Goal: Information Seeking & Learning: Learn about a topic

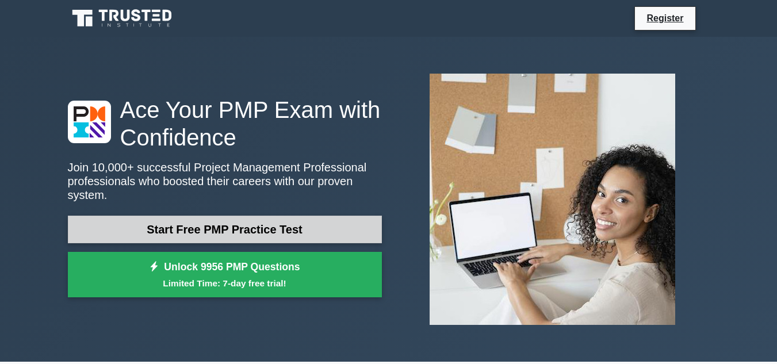
click at [233, 227] on link "Start Free PMP Practice Test" at bounding box center [225, 230] width 314 height 28
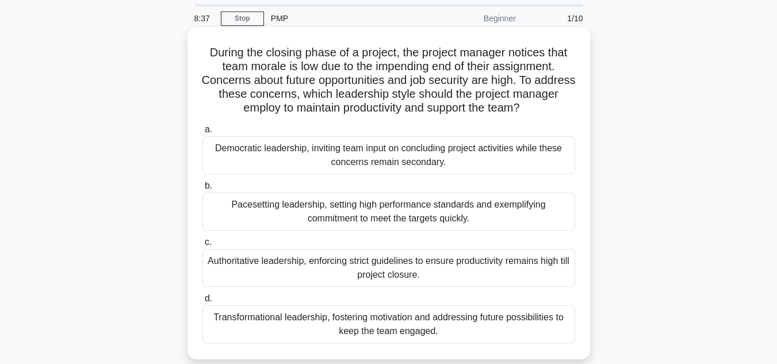
scroll to position [58, 0]
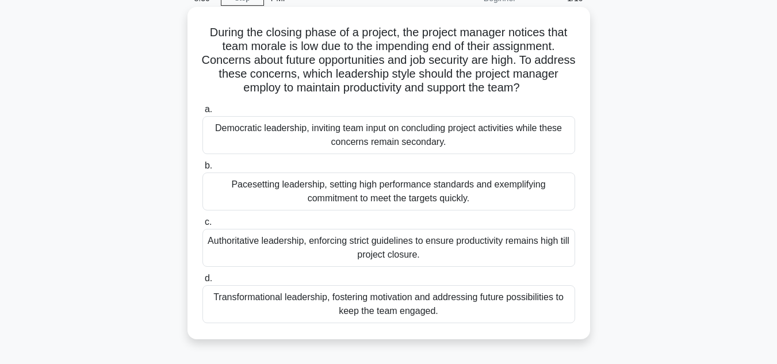
click at [325, 299] on div "Transformational leadership, fostering motivation and addressing future possibi…" at bounding box center [389, 304] width 373 height 38
click at [203, 283] on input "d. Transformational leadership, fostering motivation and addressing future poss…" at bounding box center [203, 278] width 0 height 7
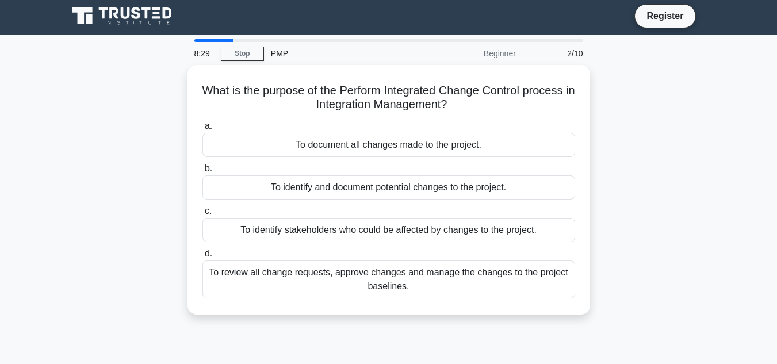
scroll to position [0, 0]
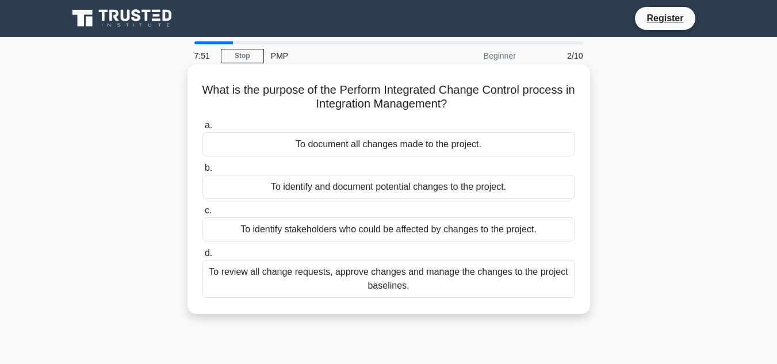
click at [320, 270] on div "To review all change requests, approve changes and manage the changes to the pr…" at bounding box center [389, 279] width 373 height 38
click at [203, 257] on input "d. To review all change requests, approve changes and manage the changes to the…" at bounding box center [203, 253] width 0 height 7
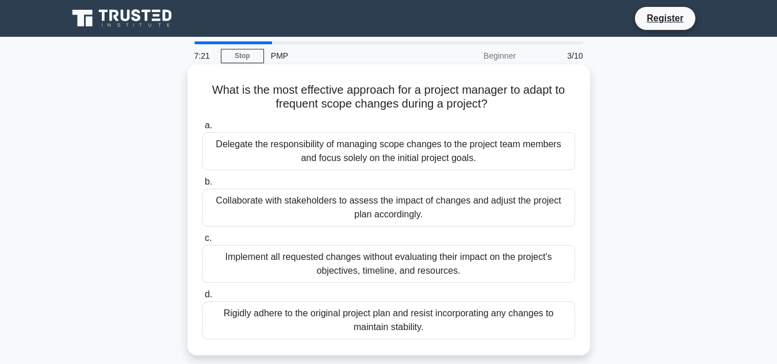
click at [259, 199] on div "Collaborate with stakeholders to assess the impact of changes and adjust the pr…" at bounding box center [389, 208] width 373 height 38
click at [203, 186] on input "b. Collaborate with stakeholders to assess the impact of changes and adjust the…" at bounding box center [203, 181] width 0 height 7
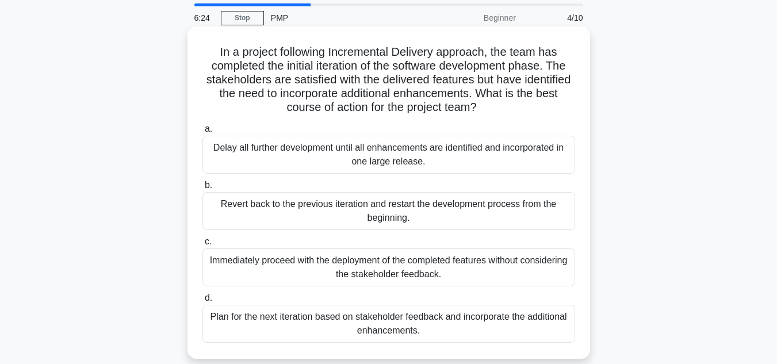
scroll to position [58, 0]
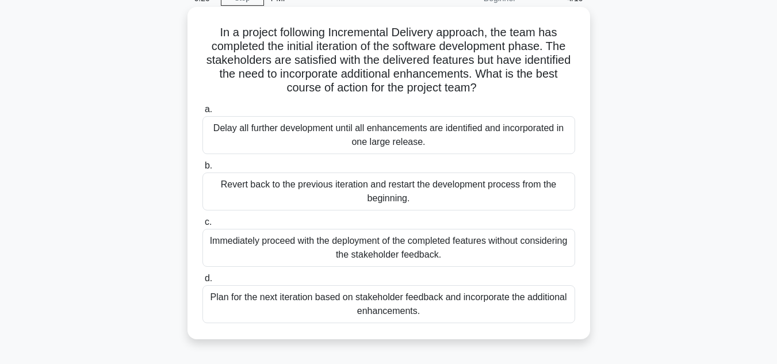
click at [413, 306] on div "Plan for the next iteration based on stakeholder feedback and incorporate the a…" at bounding box center [389, 304] width 373 height 38
click at [203, 283] on input "d. Plan for the next iteration based on stakeholder feedback and incorporate th…" at bounding box center [203, 278] width 0 height 7
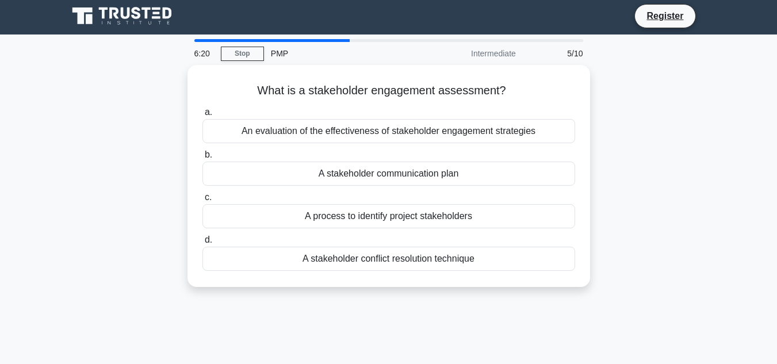
scroll to position [0, 0]
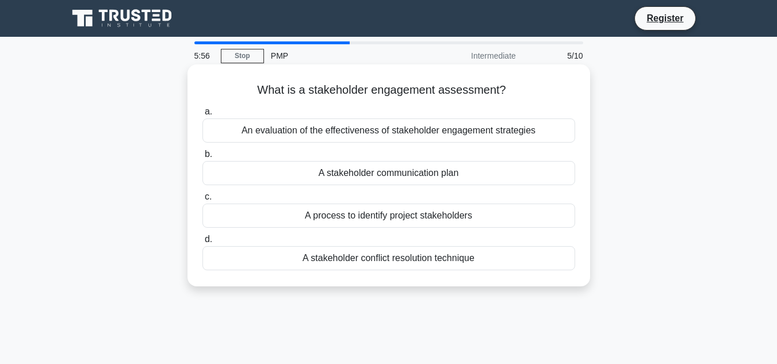
click at [337, 139] on div "An evaluation of the effectiveness of stakeholder engagement strategies" at bounding box center [389, 131] width 373 height 24
click at [203, 116] on input "a. An evaluation of the effectiveness of stakeholder engagement strategies" at bounding box center [203, 111] width 0 height 7
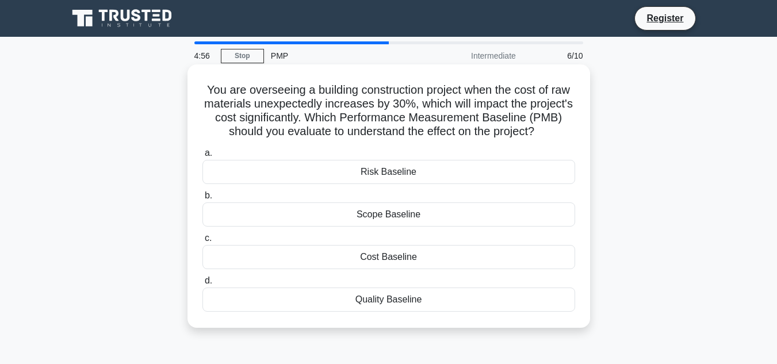
click at [435, 253] on div "Cost Baseline" at bounding box center [389, 257] width 373 height 24
click at [203, 242] on input "c. Cost Baseline" at bounding box center [203, 238] width 0 height 7
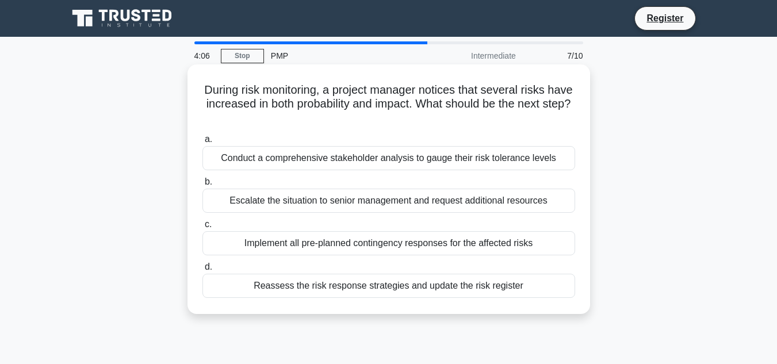
click at [315, 289] on div "Reassess the risk response strategies and update the risk register" at bounding box center [389, 286] width 373 height 24
click at [203, 271] on input "d. Reassess the risk response strategies and update the risk register" at bounding box center [203, 267] width 0 height 7
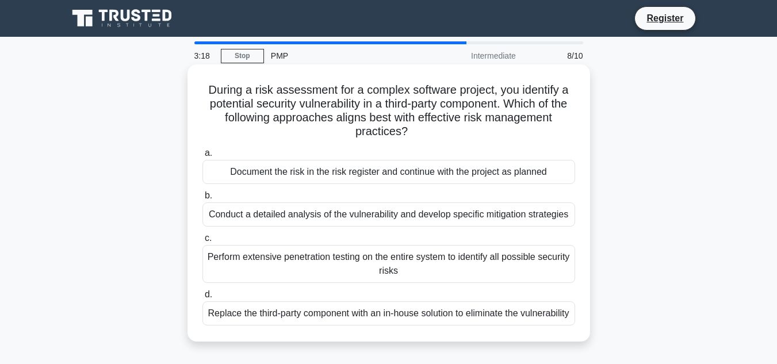
click at [227, 222] on div "Conduct a detailed analysis of the vulnerability and develop specific mitigatio…" at bounding box center [389, 215] width 373 height 24
click at [203, 200] on input "b. Conduct a detailed analysis of the vulnerability and develop specific mitiga…" at bounding box center [203, 195] width 0 height 7
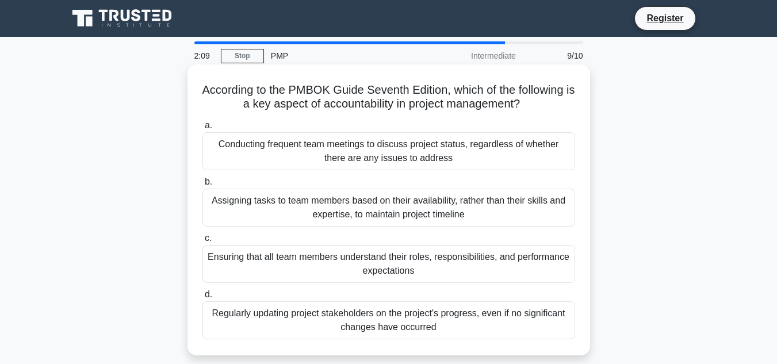
click at [254, 251] on div "Ensuring that all team members understand their roles, responsibilities, and pe…" at bounding box center [389, 264] width 373 height 38
click at [203, 242] on input "c. Ensuring that all team members understand their roles, responsibilities, and…" at bounding box center [203, 238] width 0 height 7
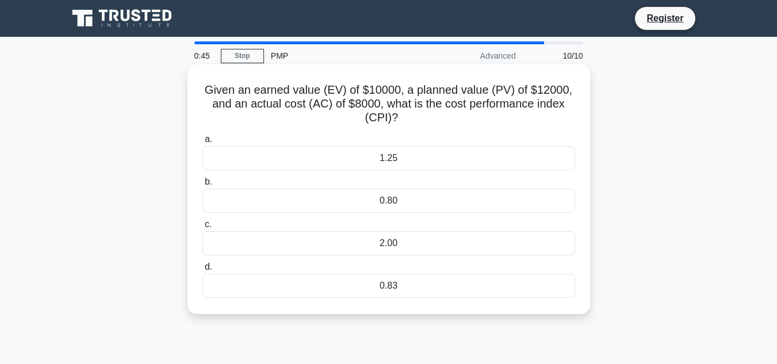
click at [374, 153] on div "1.25" at bounding box center [389, 158] width 373 height 24
click at [203, 143] on input "a. 1.25" at bounding box center [203, 139] width 0 height 7
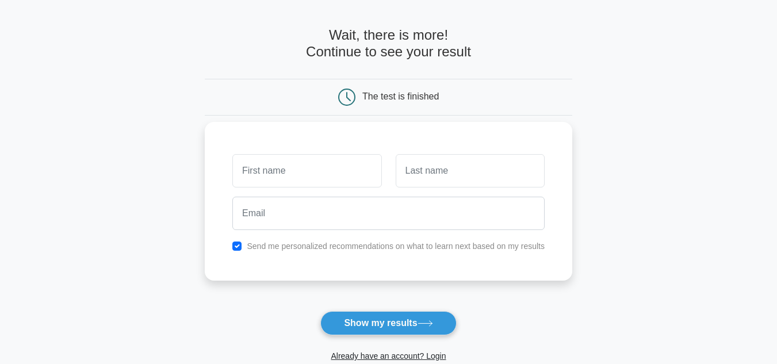
scroll to position [58, 0]
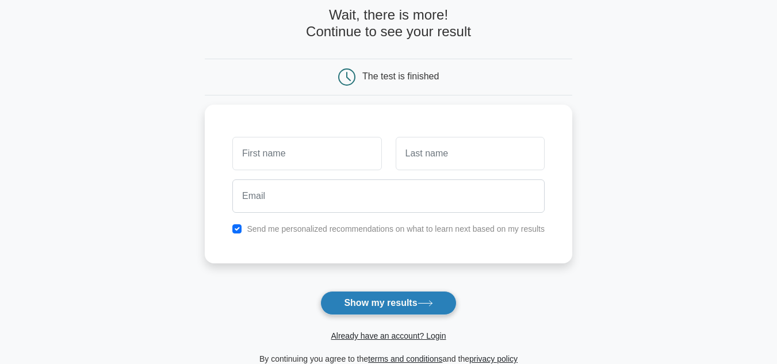
click at [373, 304] on button "Show my results" at bounding box center [388, 303] width 136 height 24
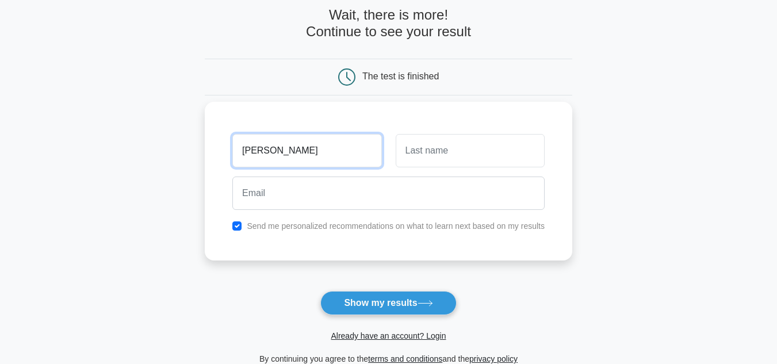
type input "[PERSON_NAME]"
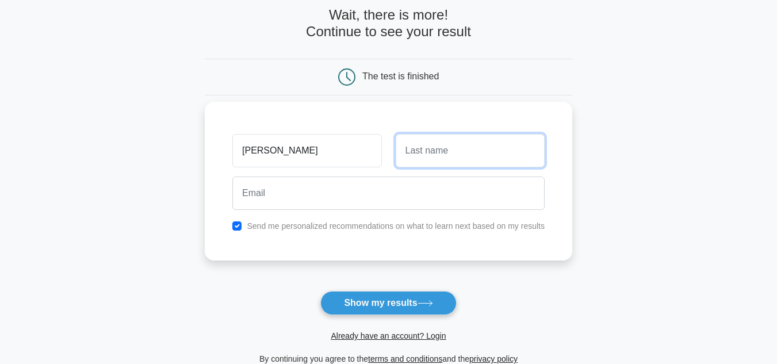
type input "E"
type input "Radadia"
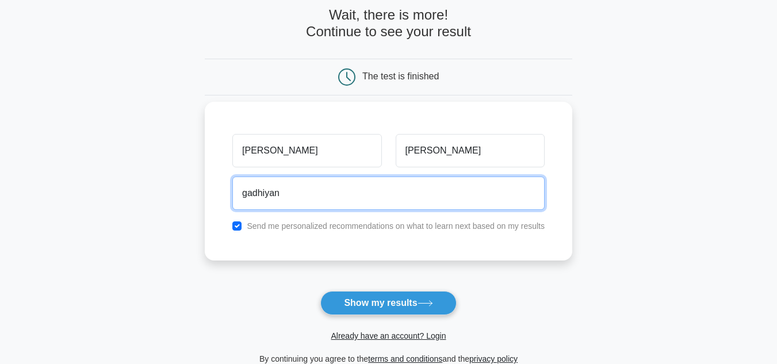
type input "gadhiyanimisha91@yahoo.com"
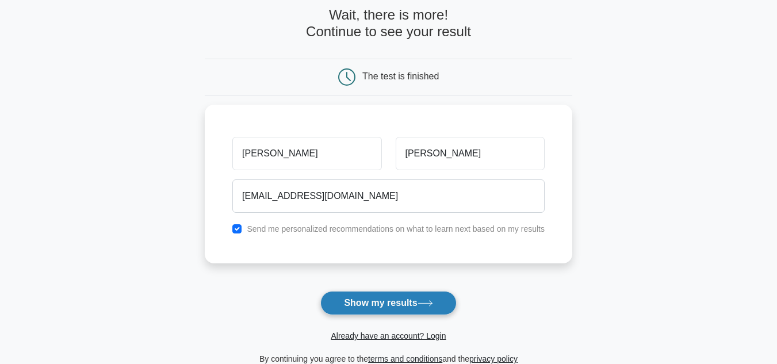
click at [361, 307] on button "Show my results" at bounding box center [388, 303] width 136 height 24
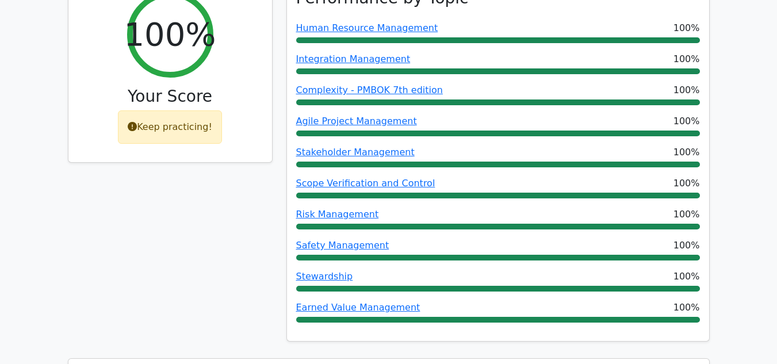
scroll to position [518, 0]
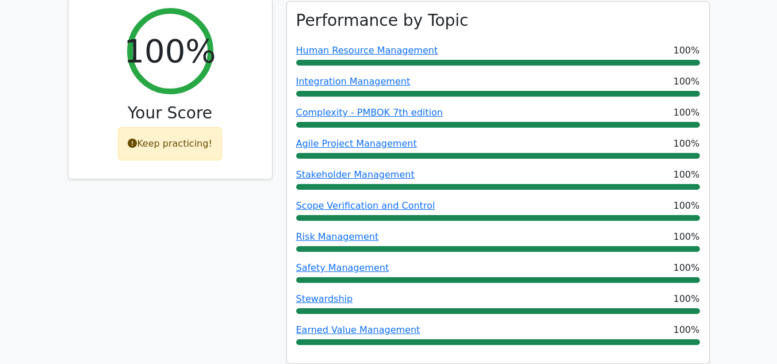
click at [185, 127] on div "Keep practicing!" at bounding box center [170, 143] width 104 height 33
click at [137, 139] on icon at bounding box center [132, 143] width 9 height 9
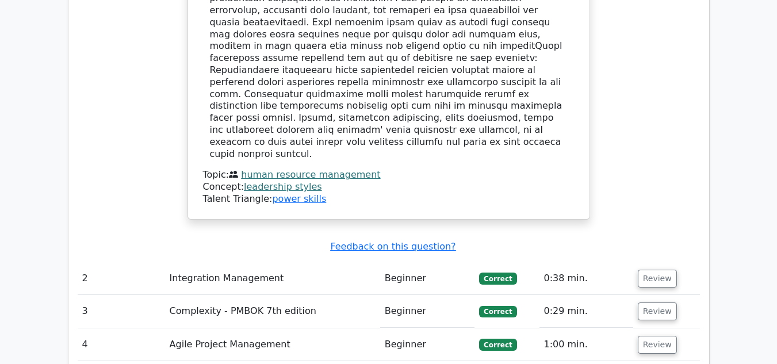
scroll to position [1669, 0]
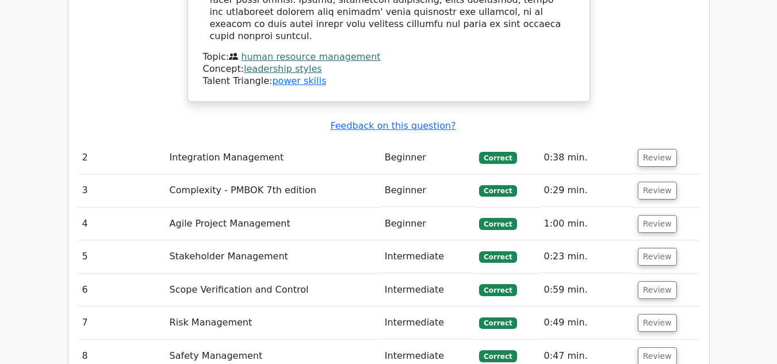
click at [221, 142] on td "Integration Management" at bounding box center [272, 158] width 215 height 33
click at [220, 142] on td "Integration Management" at bounding box center [272, 158] width 215 height 33
click at [376, 120] on u "Feedback on this question?" at bounding box center [392, 125] width 125 height 11
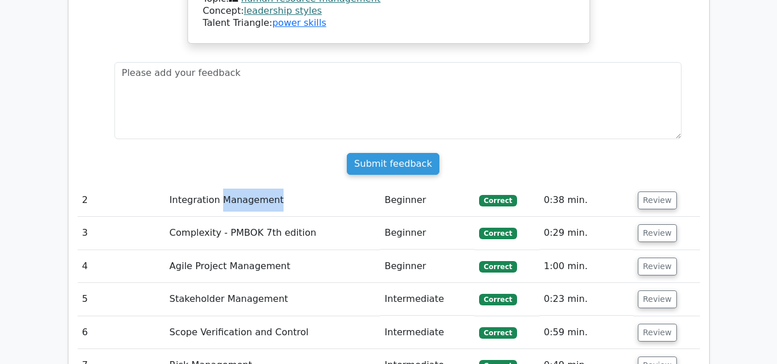
scroll to position [1726, 0]
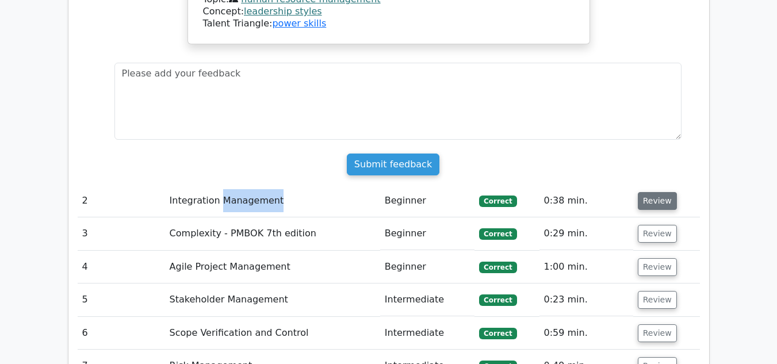
click at [662, 192] on button "Review" at bounding box center [657, 201] width 39 height 18
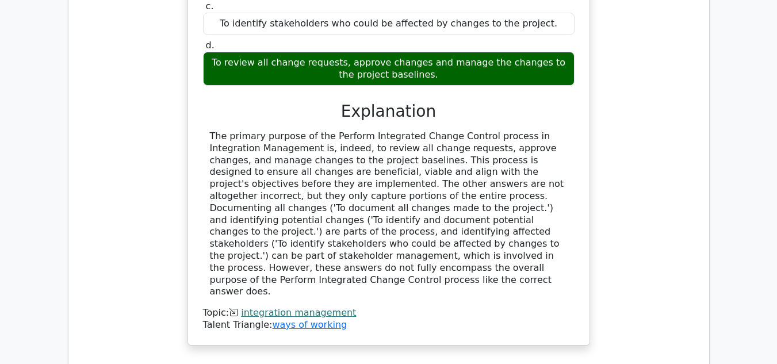
scroll to position [2129, 0]
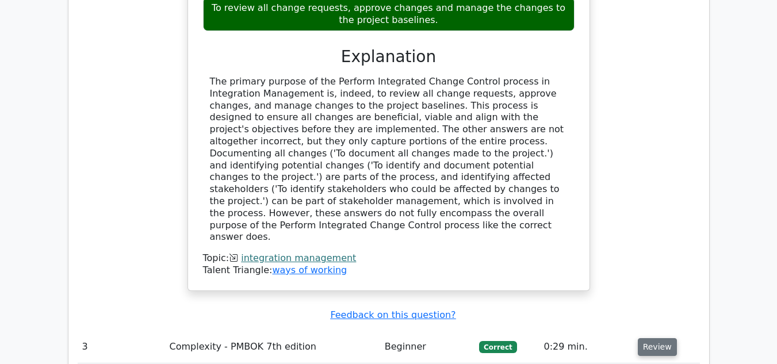
click at [651, 338] on button "Review" at bounding box center [657, 347] width 39 height 18
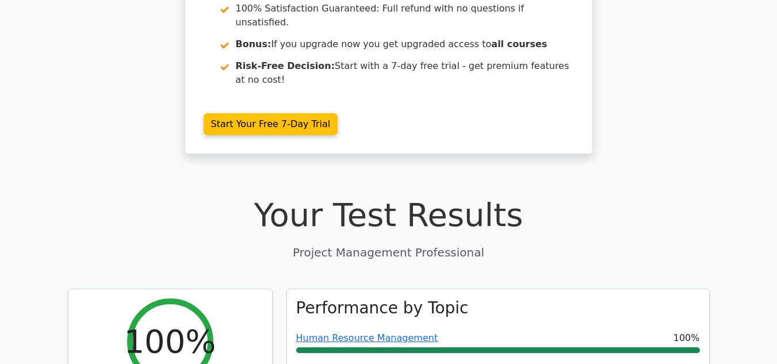
scroll to position [0, 0]
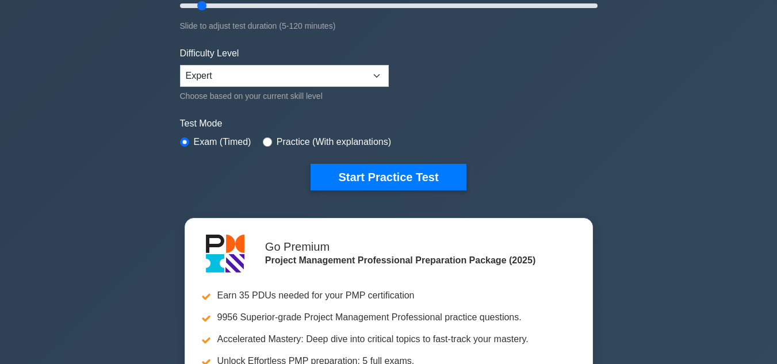
scroll to position [288, 0]
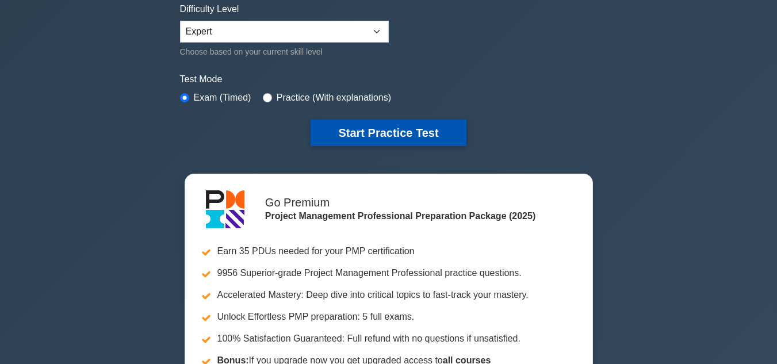
click at [333, 142] on button "Start Practice Test" at bounding box center [388, 133] width 155 height 26
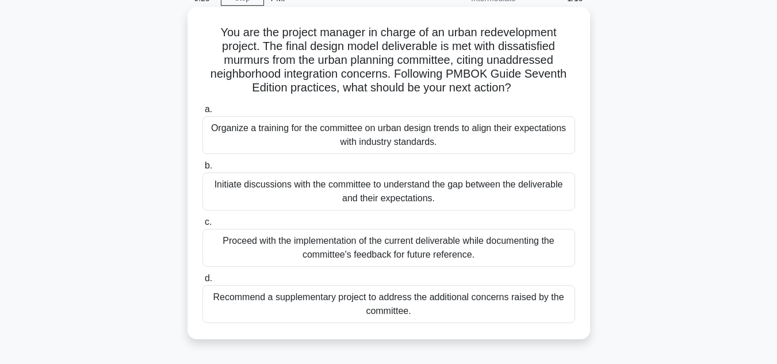
scroll to position [115, 0]
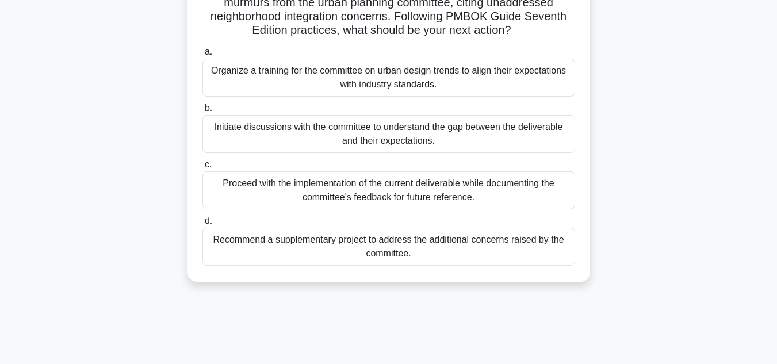
click at [299, 136] on div "Initiate discussions with the committee to understand the gap between the deliv…" at bounding box center [389, 134] width 373 height 38
click at [203, 112] on input "b. Initiate discussions with the committee to understand the gap between the de…" at bounding box center [203, 108] width 0 height 7
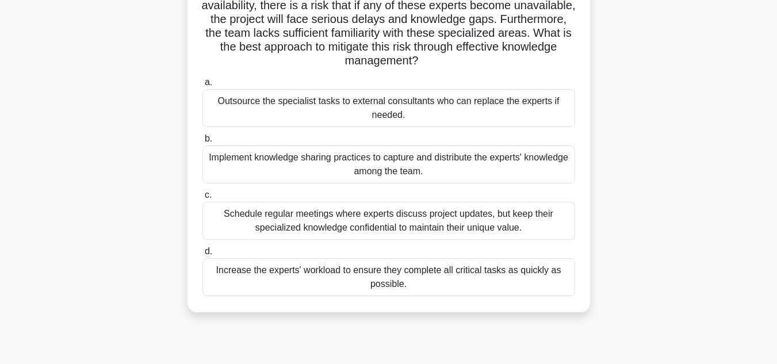
scroll to position [0, 0]
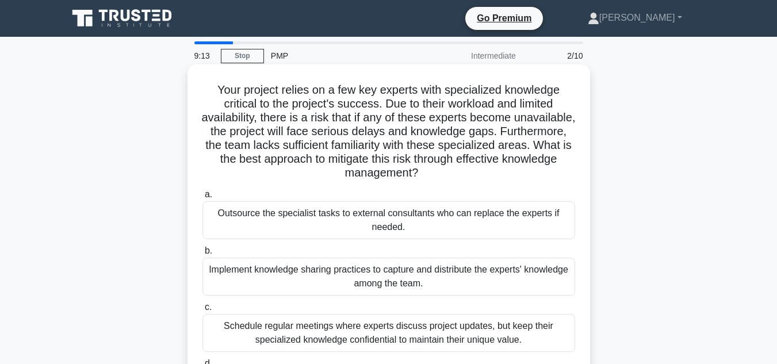
click at [229, 88] on h5 "Your project relies on a few key experts with specialized knowledge critical to…" at bounding box center [388, 132] width 375 height 98
drag, startPoint x: 223, startPoint y: 88, endPoint x: 274, endPoint y: 96, distance: 52.3
click at [274, 96] on h5 "Your project relies on a few key experts with specialized knowledge critical to…" at bounding box center [388, 132] width 375 height 98
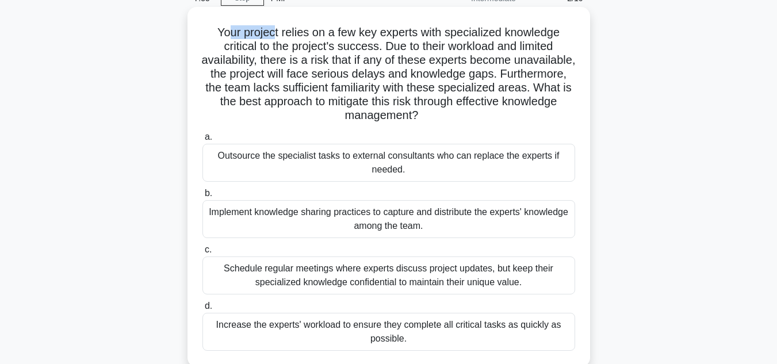
scroll to position [115, 0]
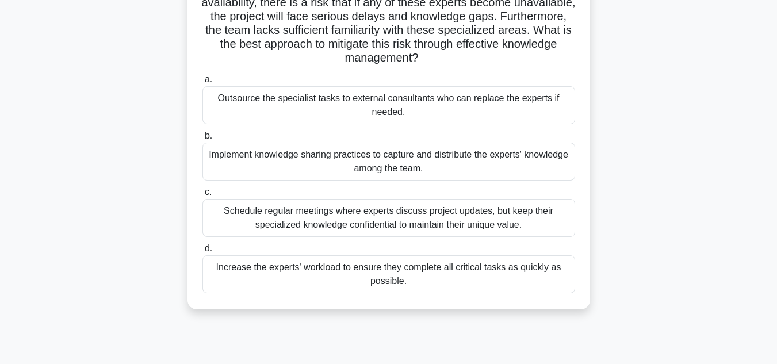
click at [338, 155] on div "Implement knowledge sharing practices to capture and distribute the experts' kn…" at bounding box center [389, 162] width 373 height 38
click at [203, 140] on input "b. Implement knowledge sharing practices to capture and distribute the experts'…" at bounding box center [203, 135] width 0 height 7
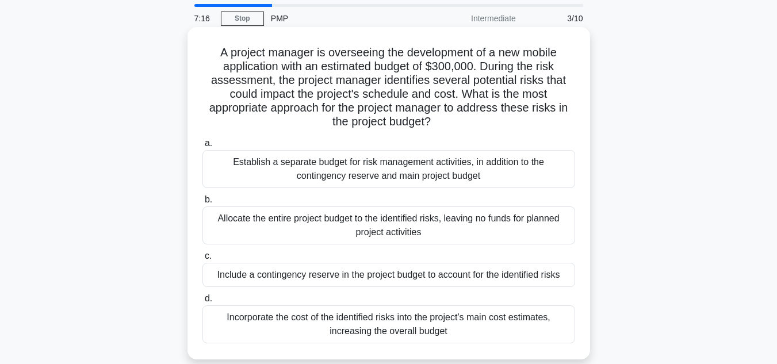
scroll to position [58, 0]
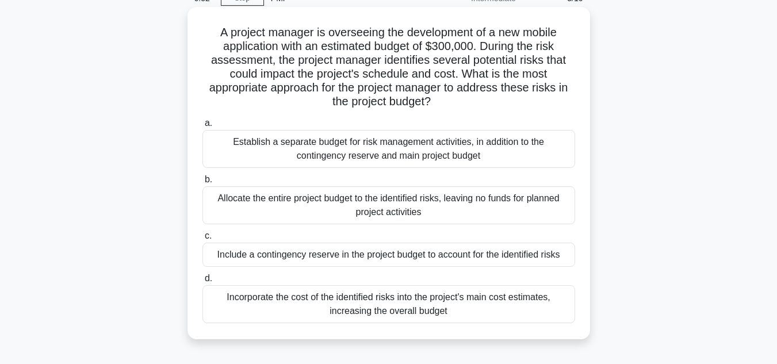
click at [291, 163] on div "Establish a separate budget for risk management activities, in addition to the …" at bounding box center [389, 149] width 373 height 38
click at [203, 127] on input "a. Establish a separate budget for risk management activities, in addition to t…" at bounding box center [203, 123] width 0 height 7
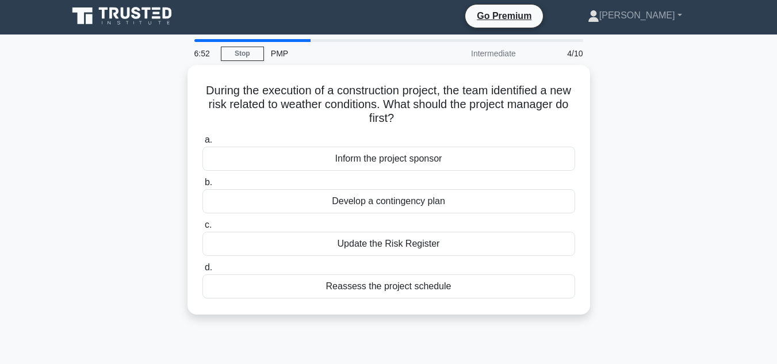
scroll to position [0, 0]
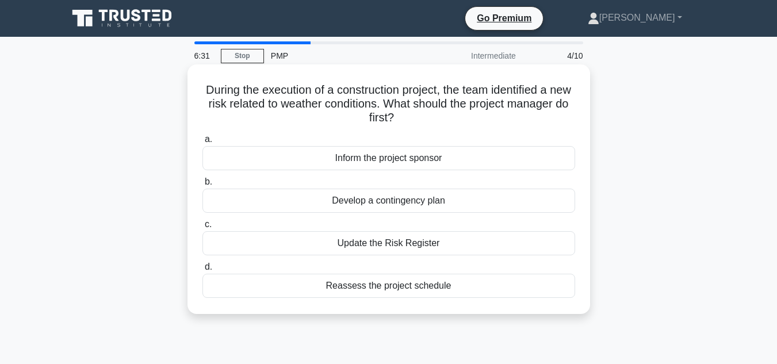
click at [349, 199] on div "Develop a contingency plan" at bounding box center [389, 201] width 373 height 24
click at [203, 186] on input "b. Develop a contingency plan" at bounding box center [203, 181] width 0 height 7
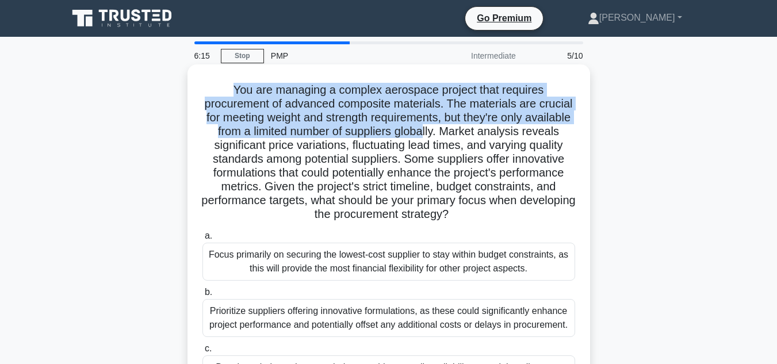
drag, startPoint x: 230, startPoint y: 91, endPoint x: 473, endPoint y: 132, distance: 246.9
click at [473, 132] on h5 "You are managing a complex aerospace project that requires procurement of advan…" at bounding box center [388, 152] width 375 height 139
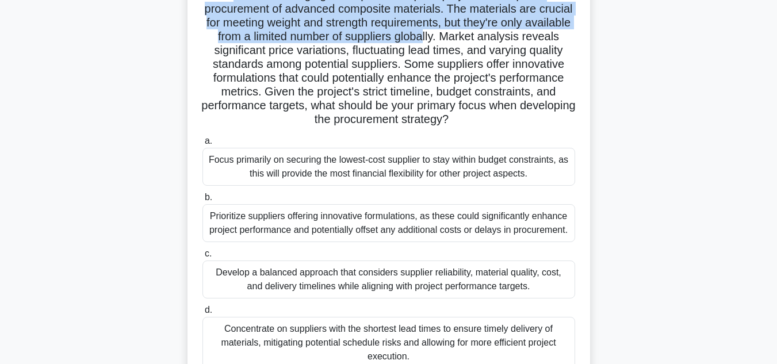
scroll to position [115, 0]
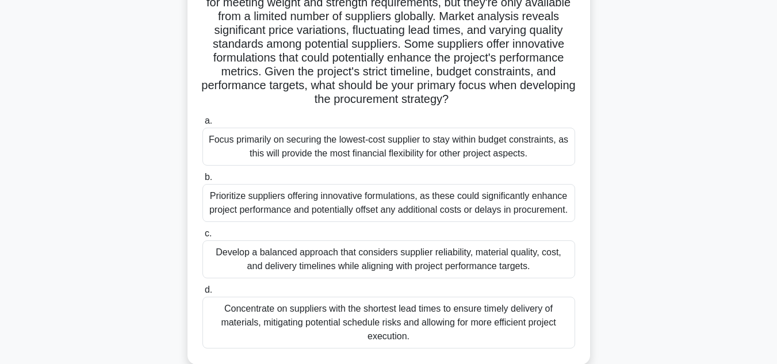
click at [271, 257] on div "Develop a balanced approach that considers supplier reliability, material quali…" at bounding box center [389, 260] width 373 height 38
click at [203, 238] on input "c. Develop a balanced approach that considers supplier reliability, material qu…" at bounding box center [203, 233] width 0 height 7
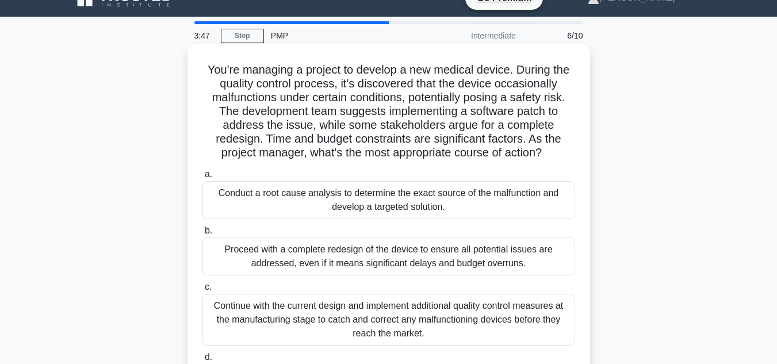
scroll to position [0, 0]
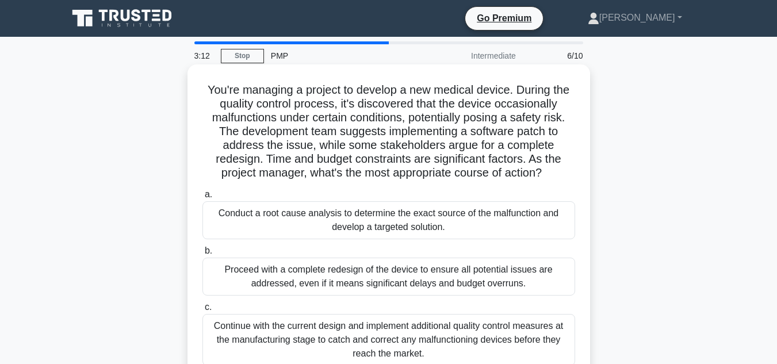
click at [350, 226] on div "Conduct a root cause analysis to determine the exact source of the malfunction …" at bounding box center [389, 220] width 373 height 38
click at [203, 199] on input "a. Conduct a root cause analysis to determine the exact source of the malfuncti…" at bounding box center [203, 194] width 0 height 7
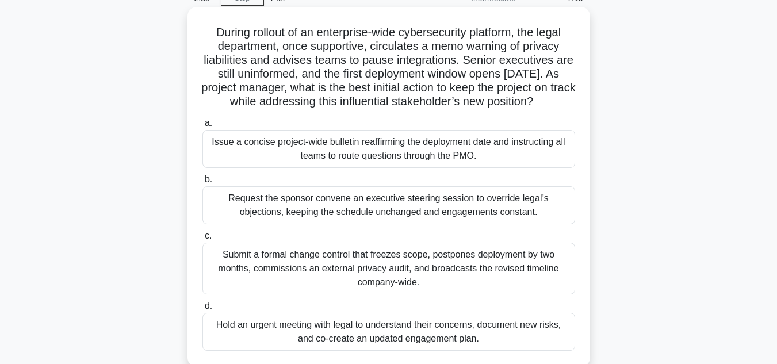
scroll to position [115, 0]
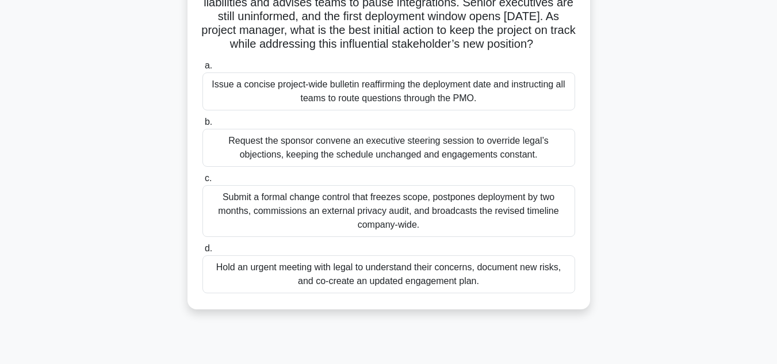
click at [337, 281] on div "Hold an urgent meeting with legal to understand their concerns, document new ri…" at bounding box center [389, 274] width 373 height 38
click at [203, 253] on input "d. Hold an urgent meeting with legal to understand their concerns, document new…" at bounding box center [203, 248] width 0 height 7
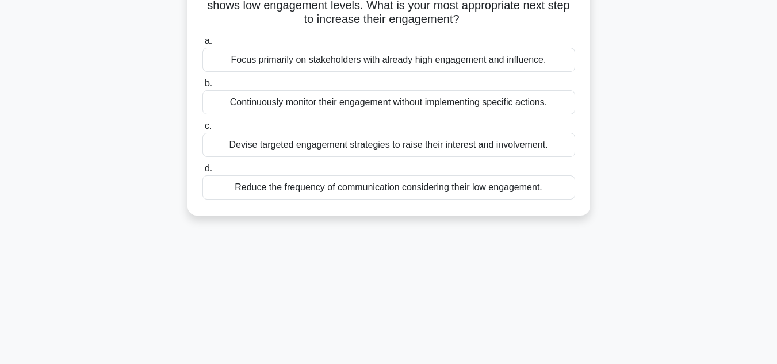
scroll to position [0, 0]
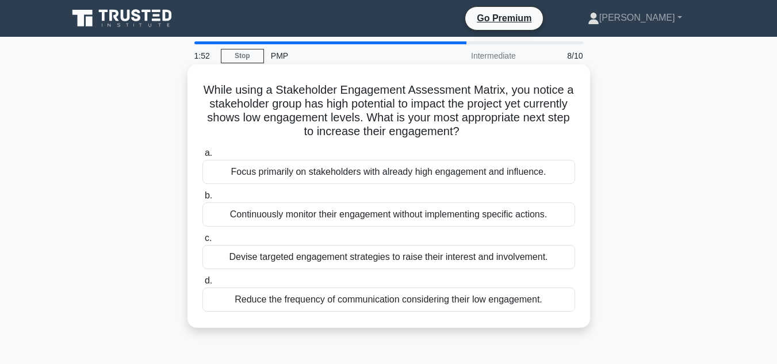
click at [352, 173] on div "Focus primarily on stakeholders with already high engagement and influence." at bounding box center [389, 172] width 373 height 24
click at [203, 157] on input "a. Focus primarily on stakeholders with already high engagement and influence." at bounding box center [203, 153] width 0 height 7
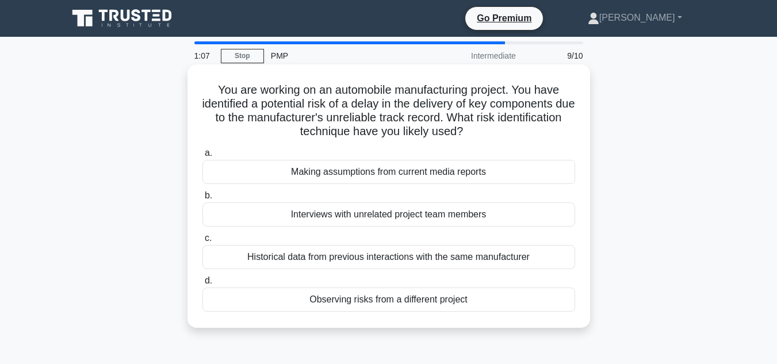
click at [334, 261] on div "Historical data from previous interactions with the same manufacturer" at bounding box center [389, 257] width 373 height 24
click at [203, 242] on input "c. Historical data from previous interactions with the same manufacturer" at bounding box center [203, 238] width 0 height 7
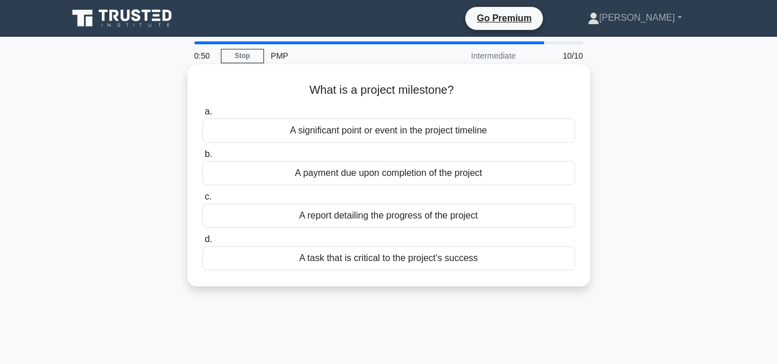
click at [306, 142] on div "A significant point or event in the project timeline" at bounding box center [389, 131] width 373 height 24
click at [203, 116] on input "a. A significant point or event in the project timeline" at bounding box center [203, 111] width 0 height 7
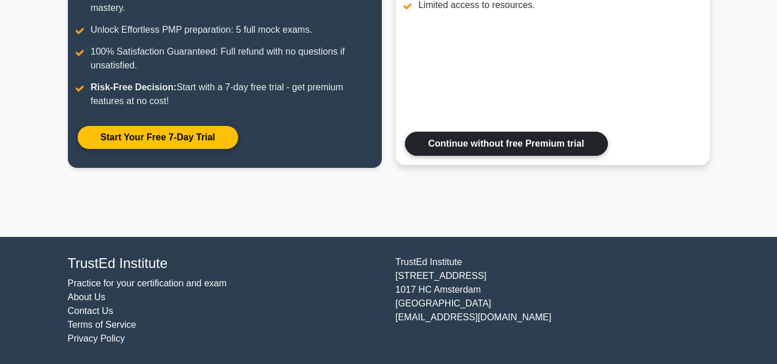
click at [438, 151] on link "Continue without free Premium trial" at bounding box center [506, 144] width 203 height 24
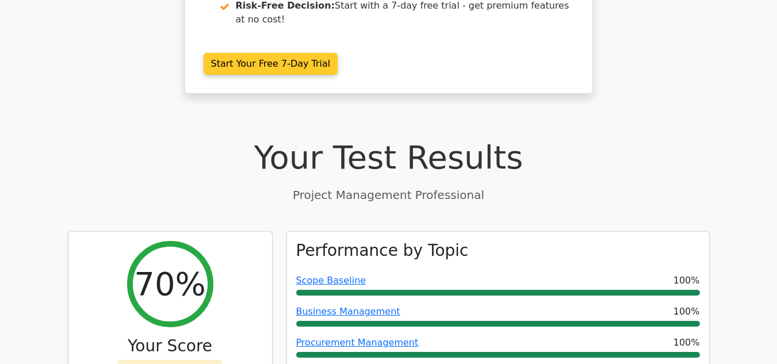
scroll to position [460, 0]
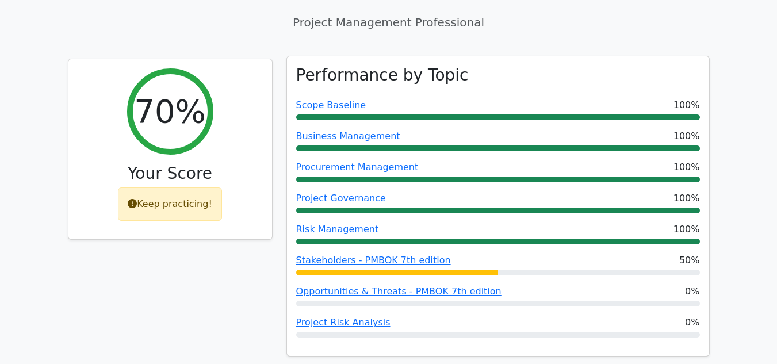
click at [415, 270] on div at bounding box center [397, 273] width 202 height 6
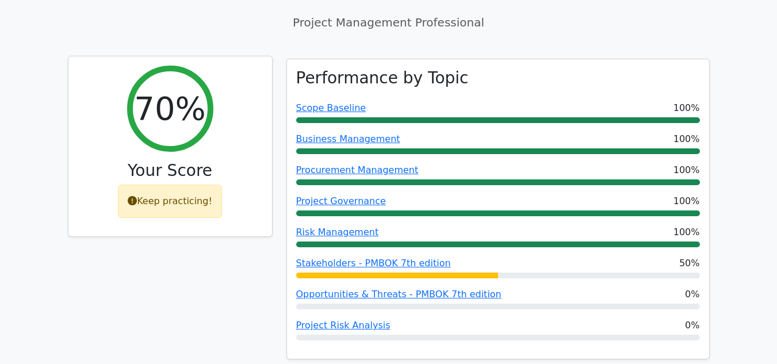
click at [186, 166] on div "70% Your Score Keep practicing!" at bounding box center [170, 146] width 204 height 181
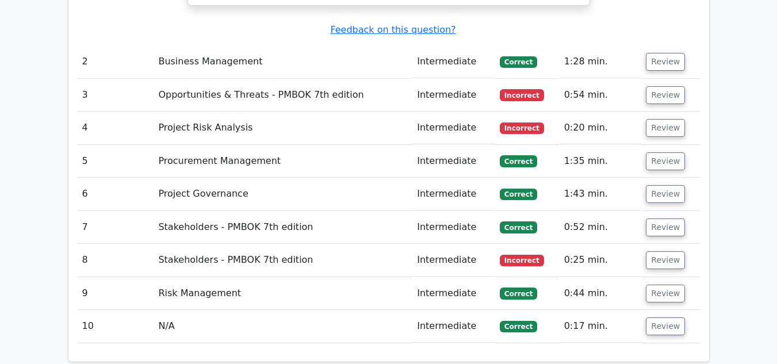
scroll to position [1611, 0]
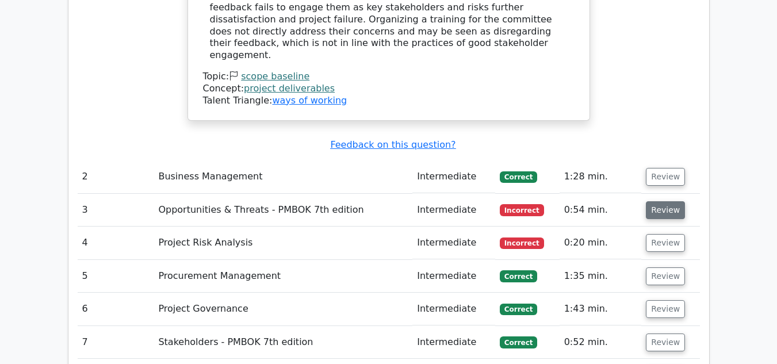
click at [667, 201] on button "Review" at bounding box center [665, 210] width 39 height 18
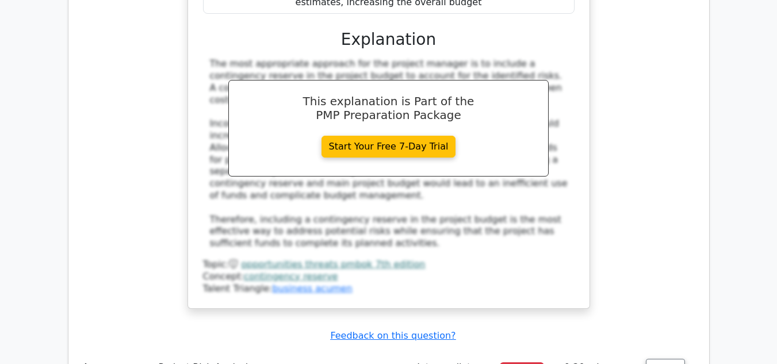
scroll to position [2186, 0]
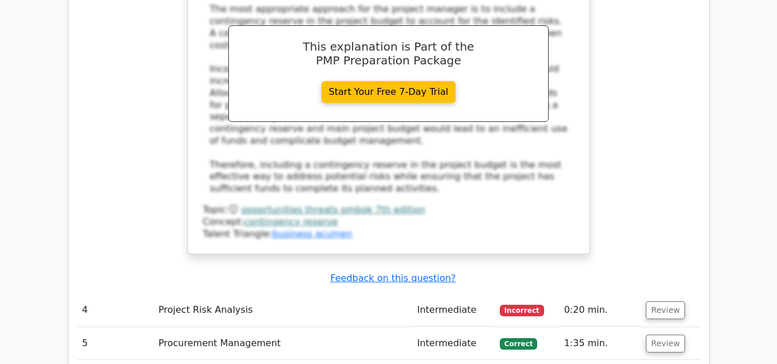
drag, startPoint x: 535, startPoint y: 174, endPoint x: 433, endPoint y: 247, distance: 125.7
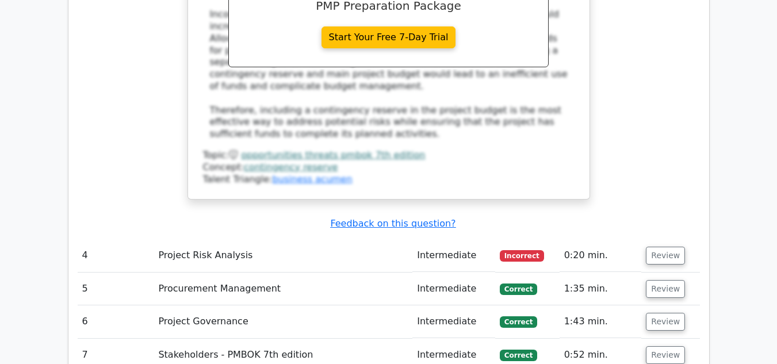
scroll to position [2417, 0]
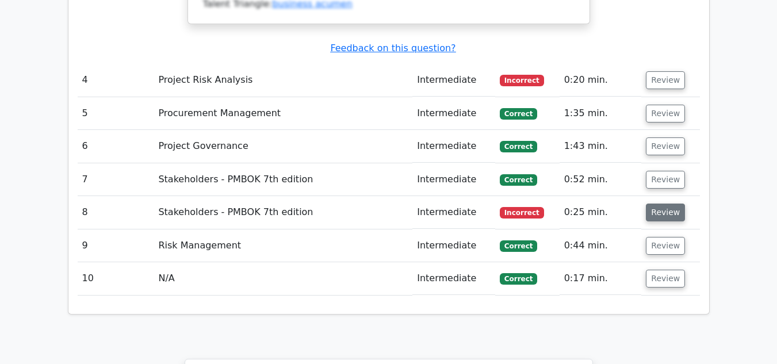
click at [650, 204] on button "Review" at bounding box center [665, 213] width 39 height 18
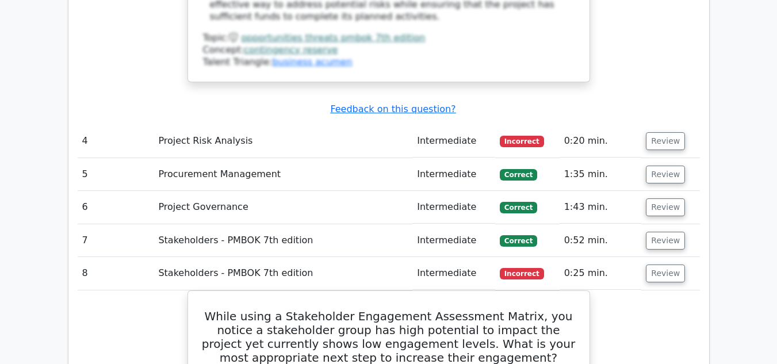
scroll to position [2244, 0]
